Goal: Browse casually

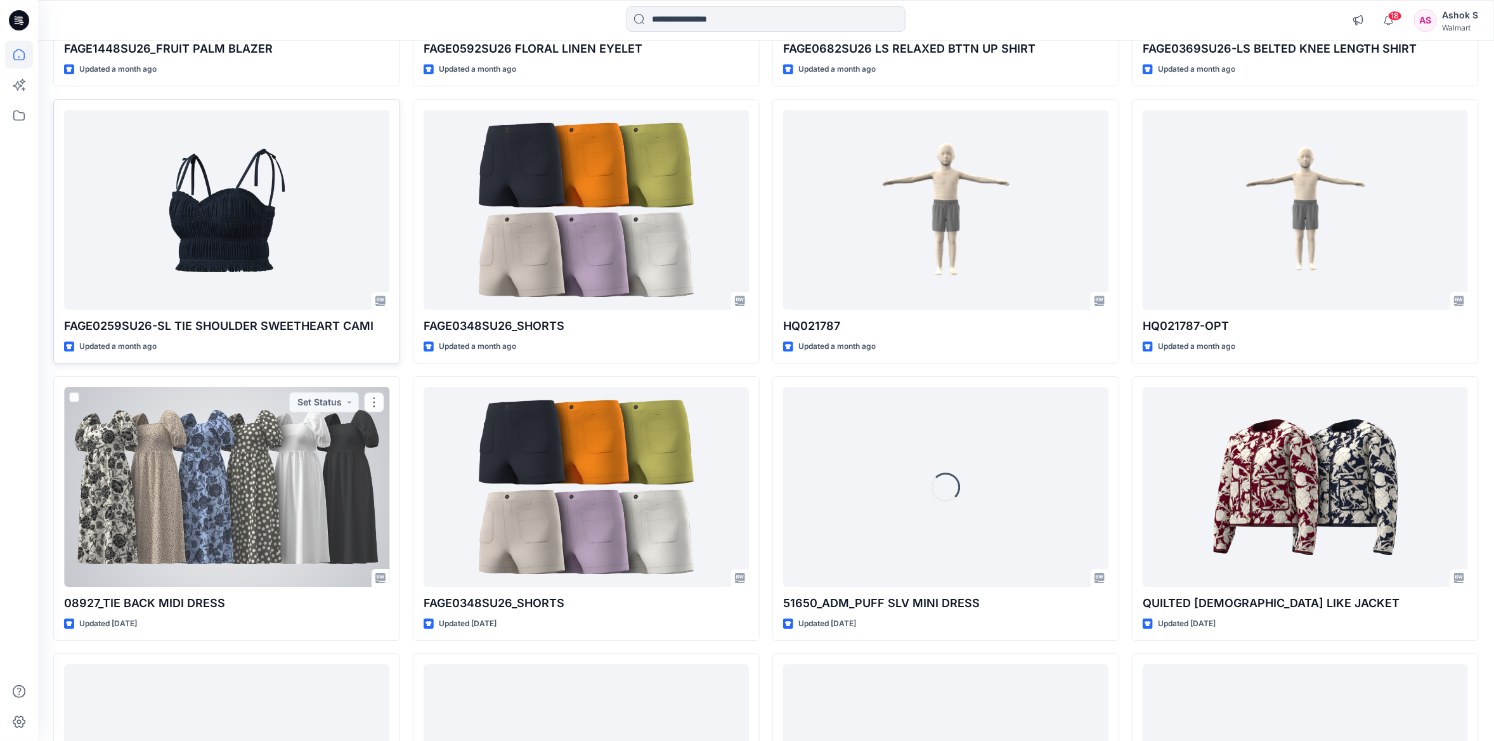
scroll to position [2486, 0]
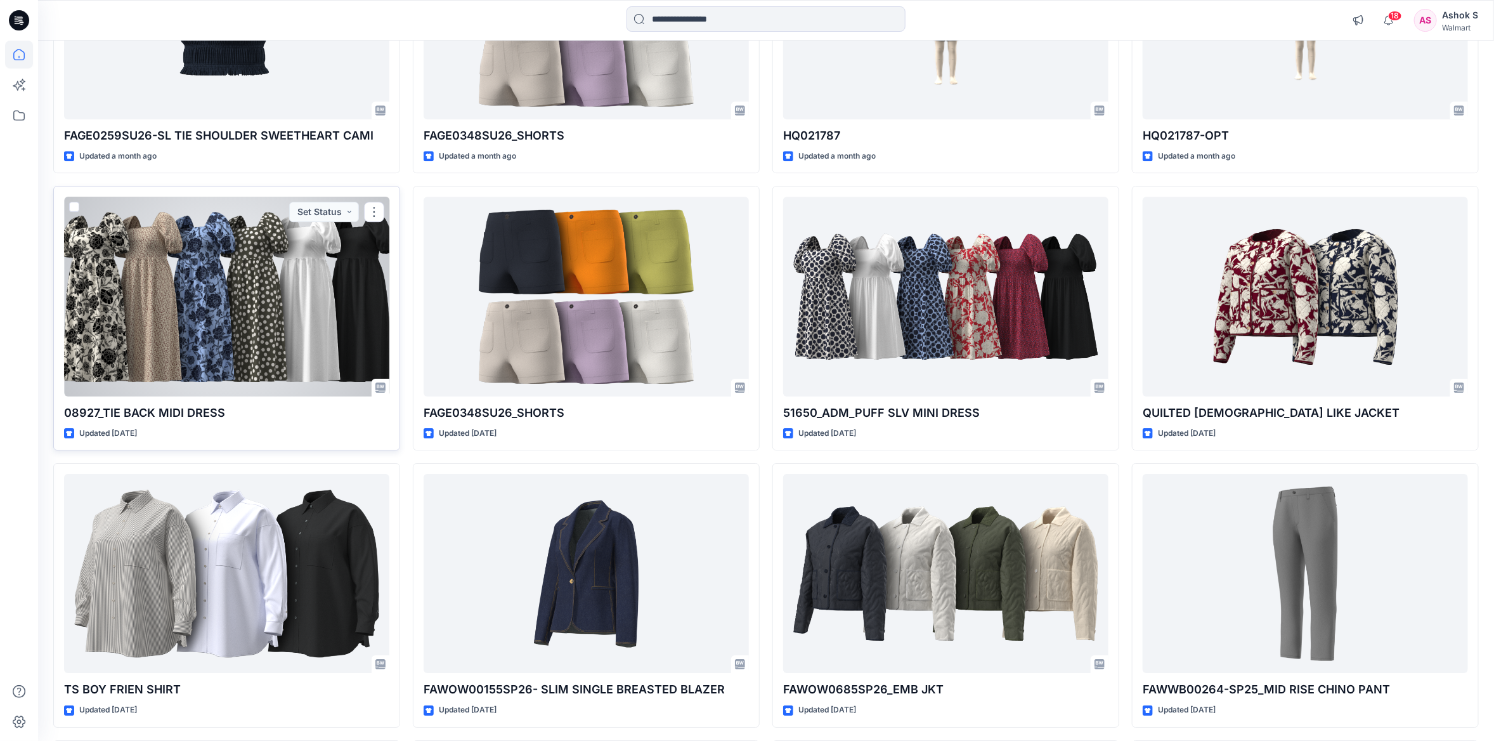
click at [277, 327] on div at bounding box center [226, 296] width 325 height 199
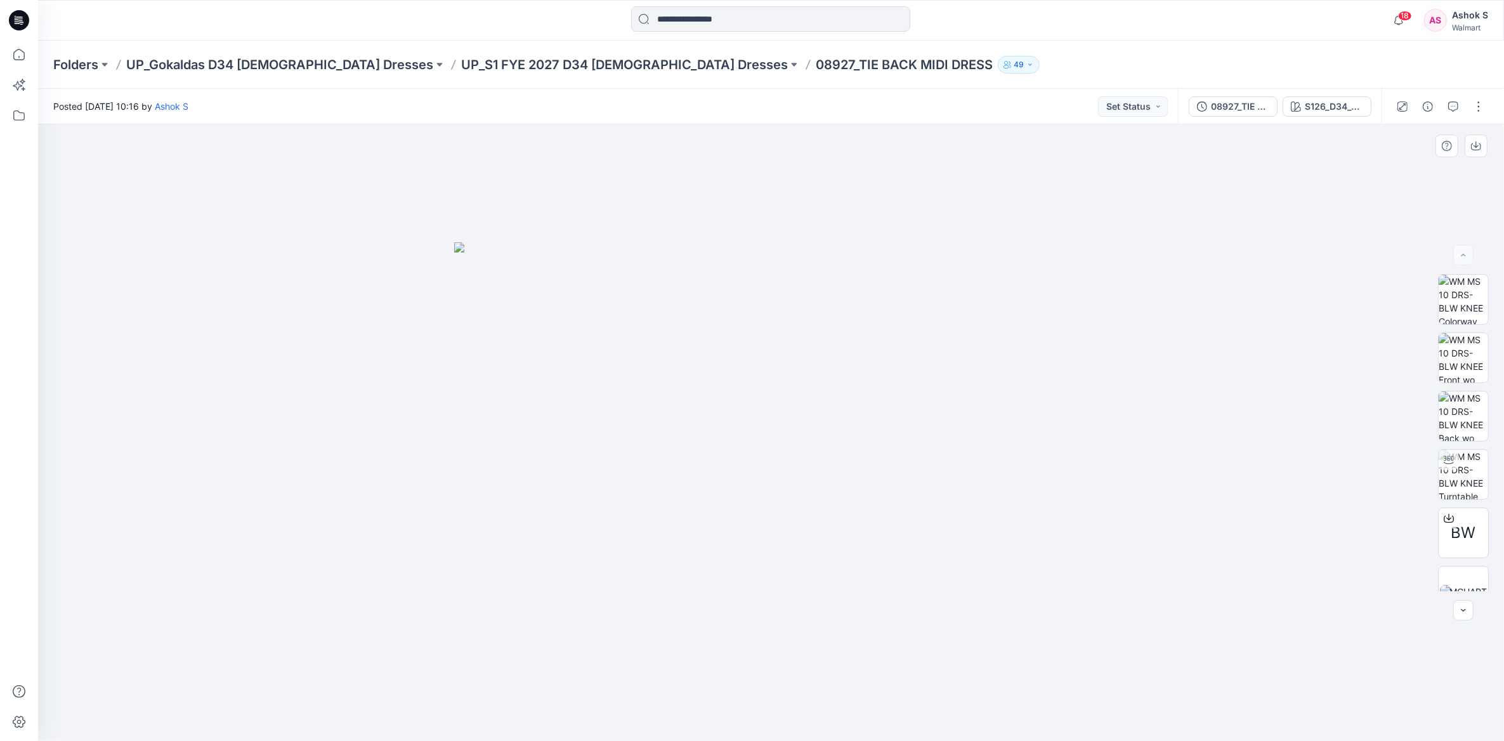
click at [668, 190] on div at bounding box center [771, 432] width 1466 height 617
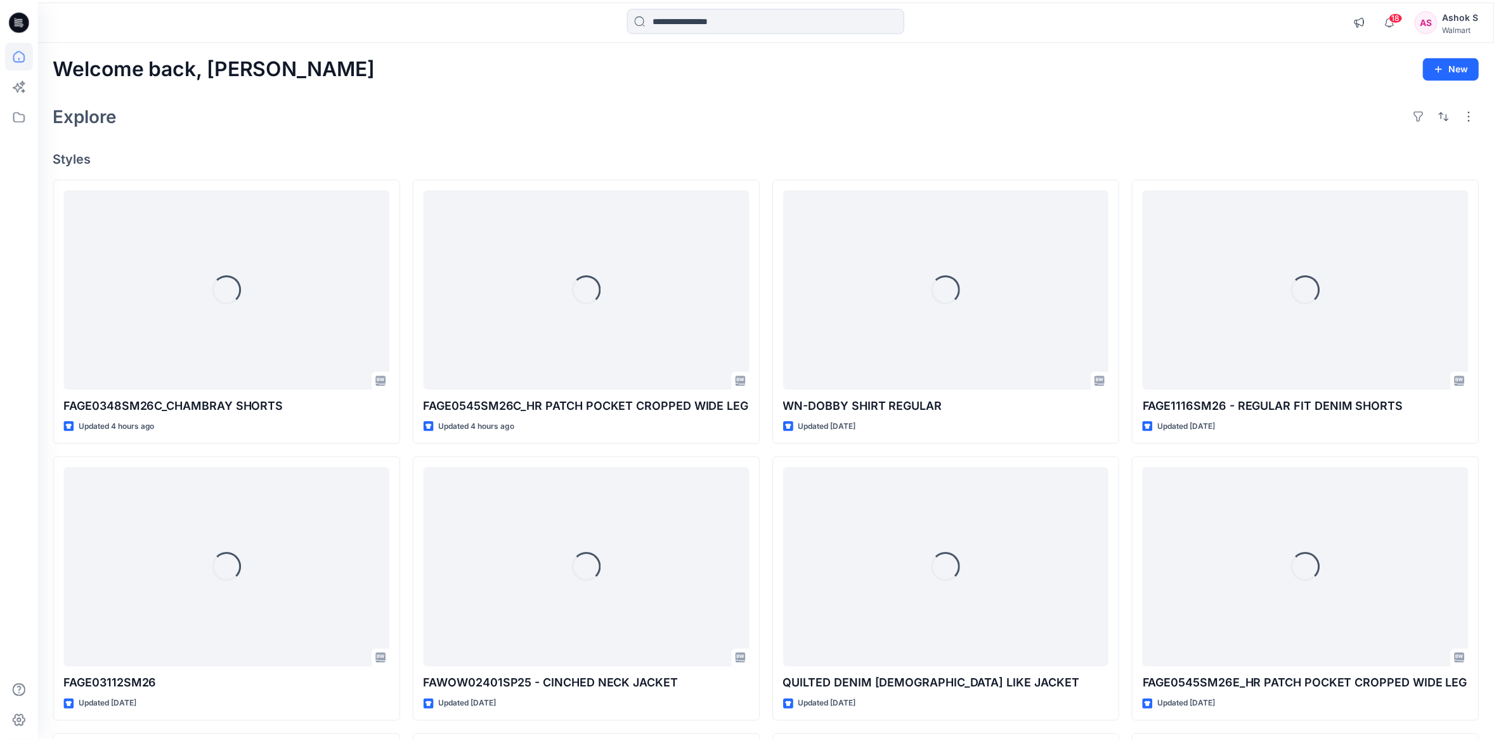
scroll to position [2486, 0]
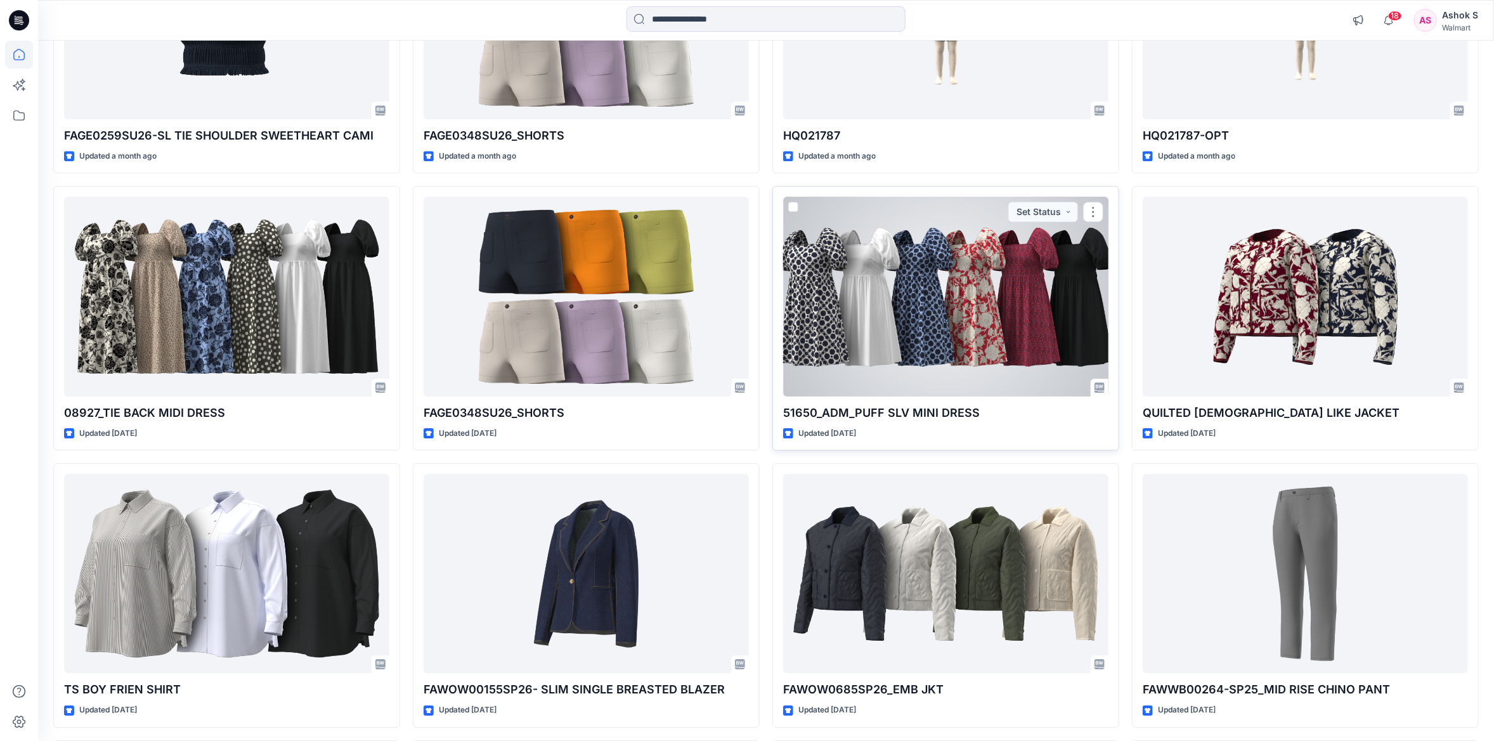
click at [1010, 289] on div at bounding box center [945, 296] width 325 height 199
